Goal: Entertainment & Leisure: Consume media (video, audio)

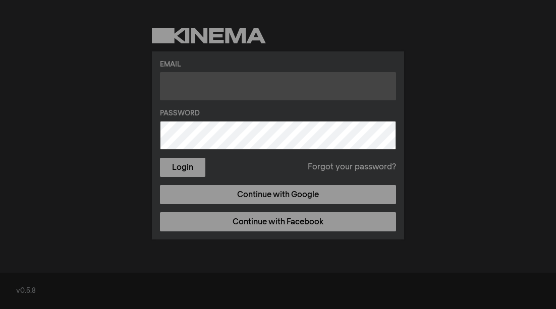
click at [172, 84] on input "text" at bounding box center [278, 86] width 236 height 28
type input "bohelerlovage@gmail.com"
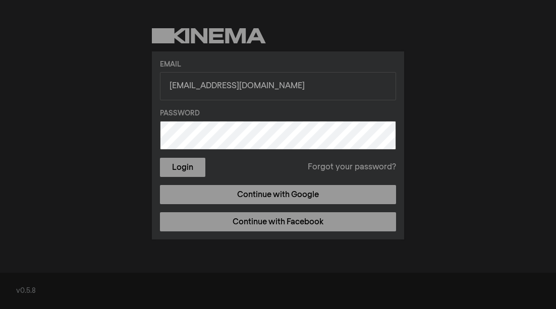
click at [160, 158] on button "Login" at bounding box center [182, 167] width 45 height 19
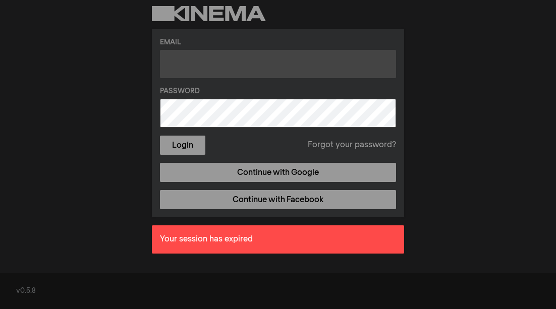
click at [210, 60] on input "text" at bounding box center [278, 64] width 236 height 28
type input "bohelerlovage@gmail.com"
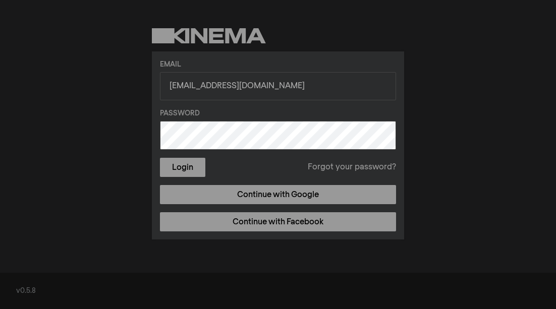
click at [160, 158] on button "Login" at bounding box center [182, 167] width 45 height 19
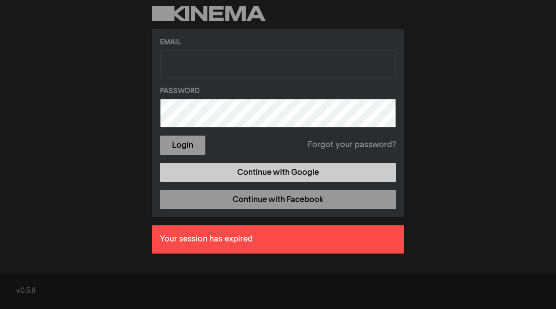
click at [265, 172] on link "Continue with Google" at bounding box center [278, 172] width 236 height 19
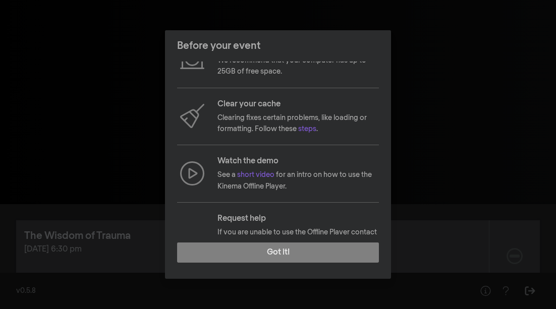
scroll to position [135, 0]
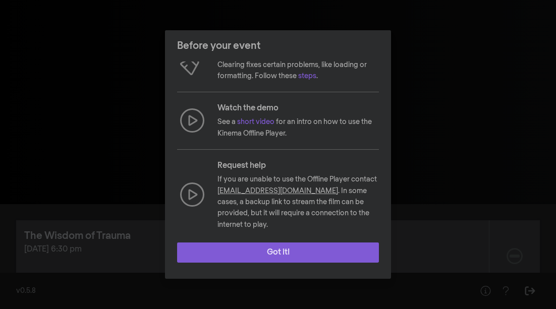
click at [247, 251] on button "Got it!" at bounding box center [278, 253] width 202 height 20
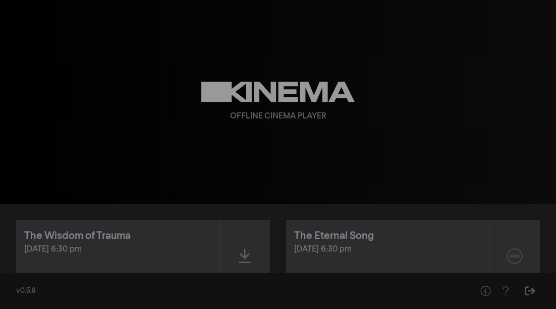
scroll to position [1, 0]
click at [150, 238] on div "The Wisdom of Trauma" at bounding box center [117, 235] width 187 height 15
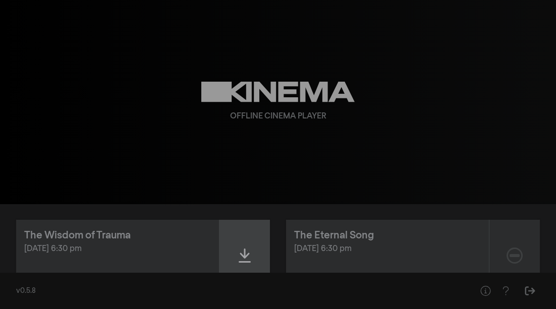
click at [248, 260] on icon at bounding box center [245, 256] width 12 height 16
